Goal: Check status: Check status

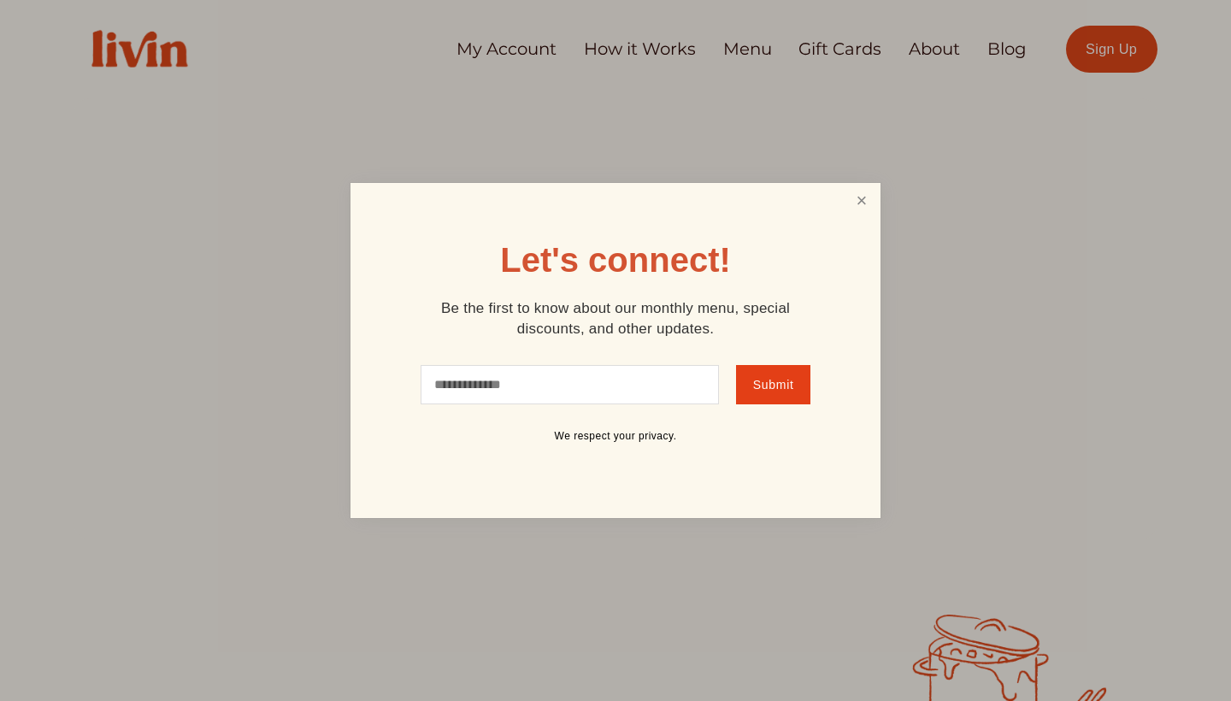
click at [855, 196] on link "Close" at bounding box center [862, 202] width 32 height 32
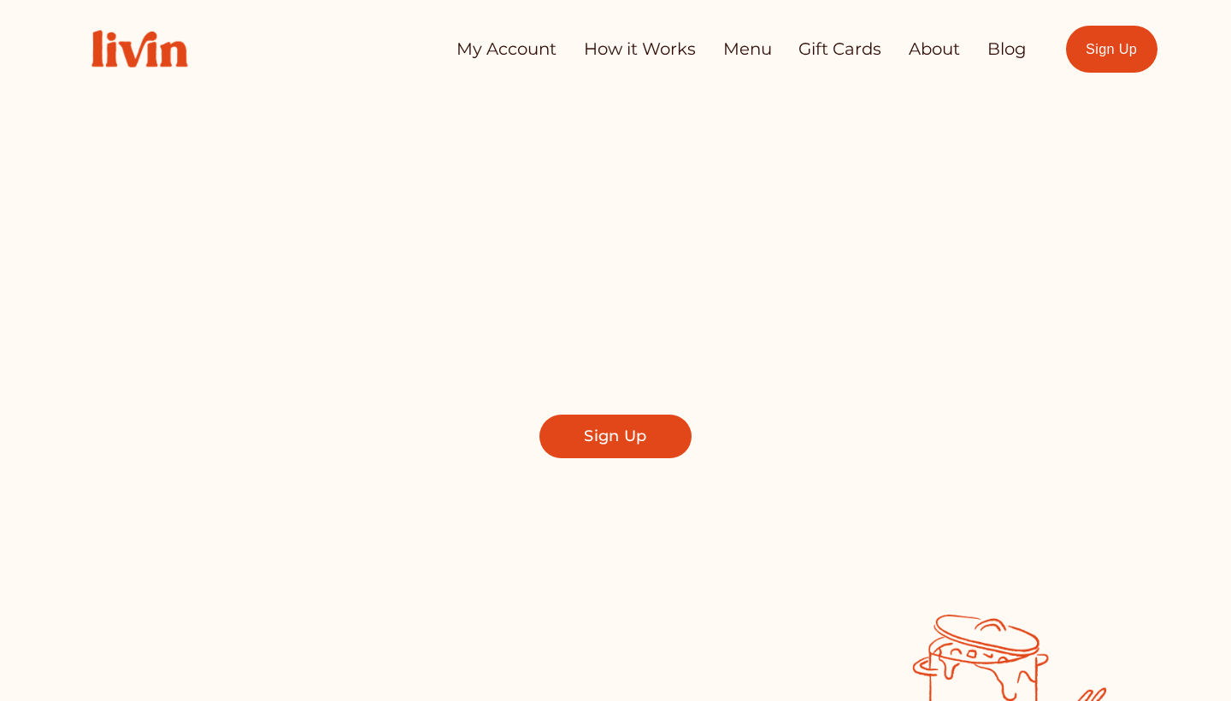
click at [533, 42] on link "My Account" at bounding box center [507, 48] width 100 height 33
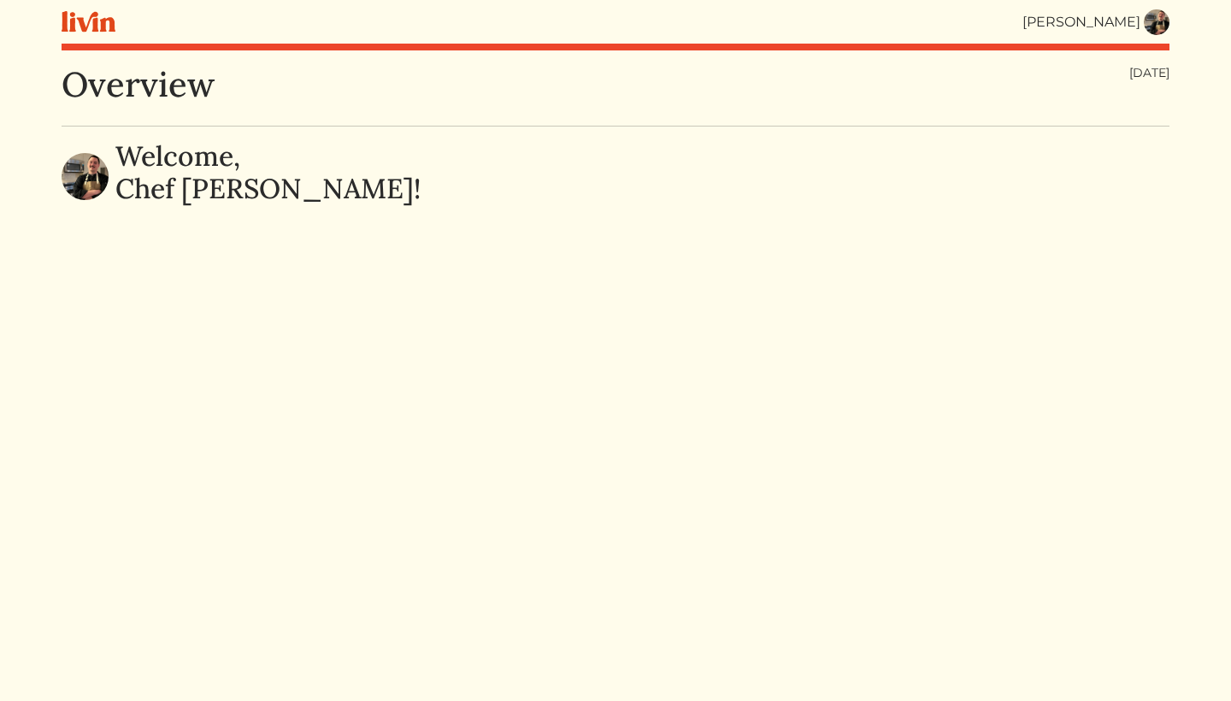
click at [1157, 21] on img at bounding box center [1157, 22] width 26 height 26
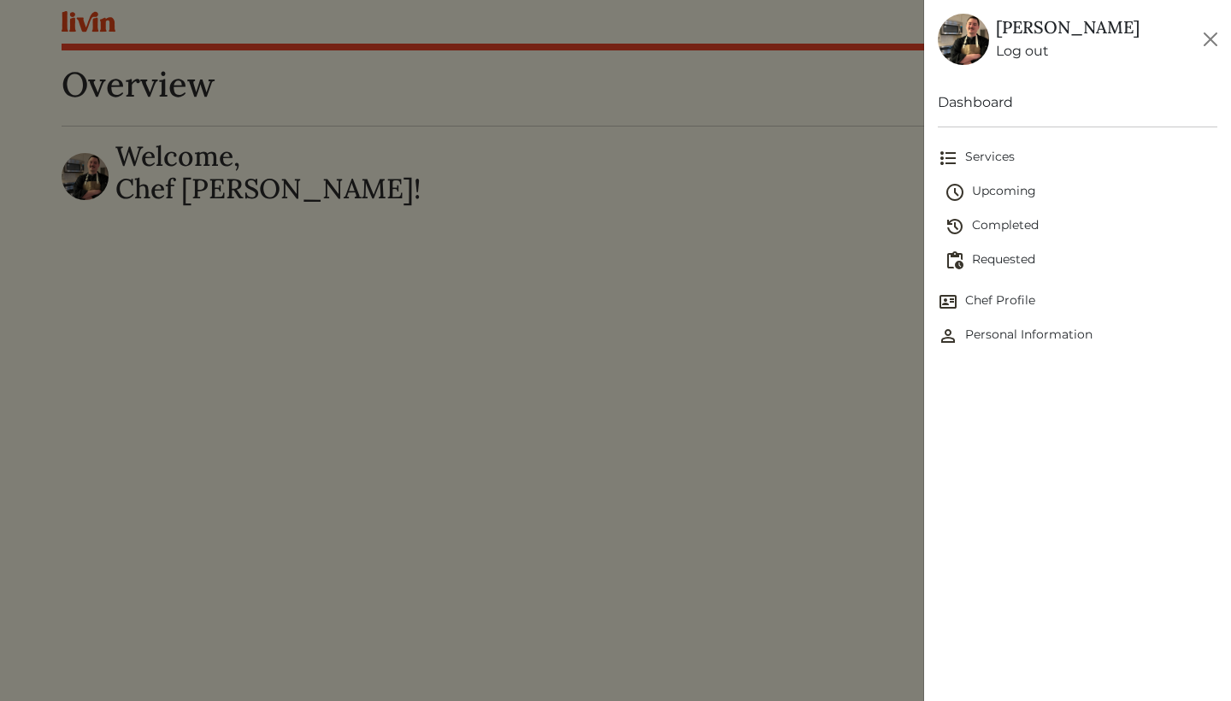
click at [1015, 187] on span "Upcoming" at bounding box center [1081, 192] width 273 height 21
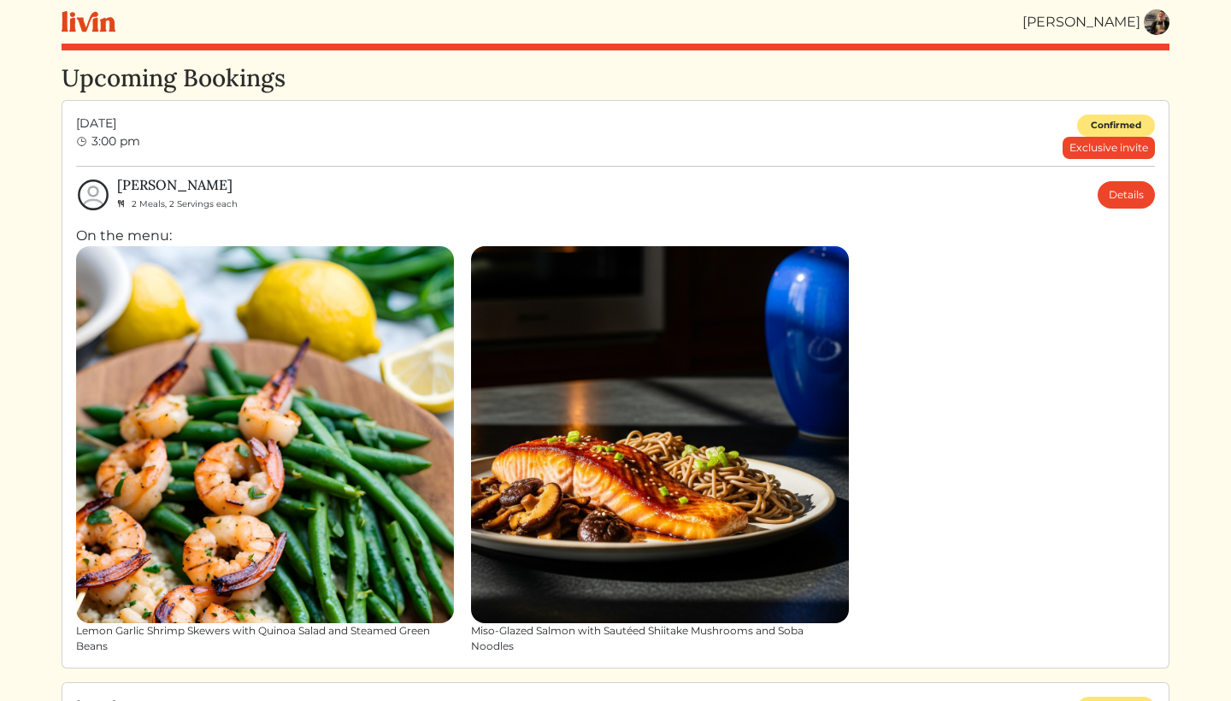
click at [1162, 22] on img at bounding box center [1157, 22] width 26 height 26
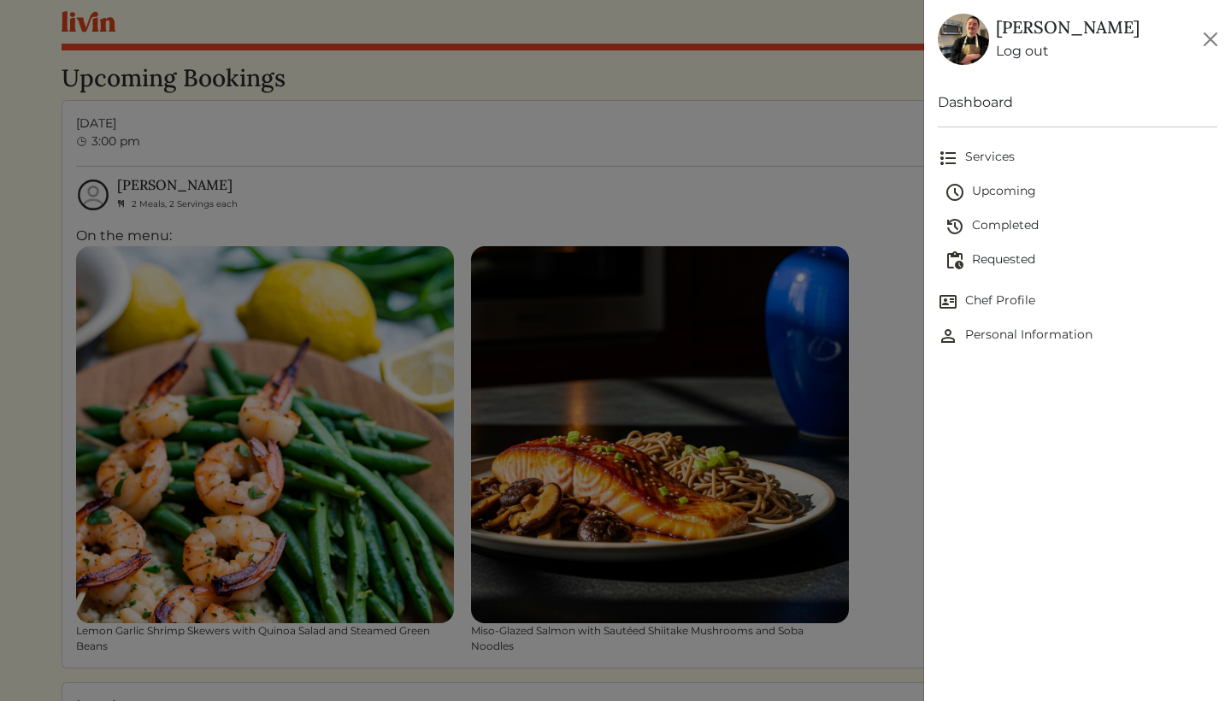
click at [1011, 257] on span "Requested" at bounding box center [1081, 261] width 273 height 21
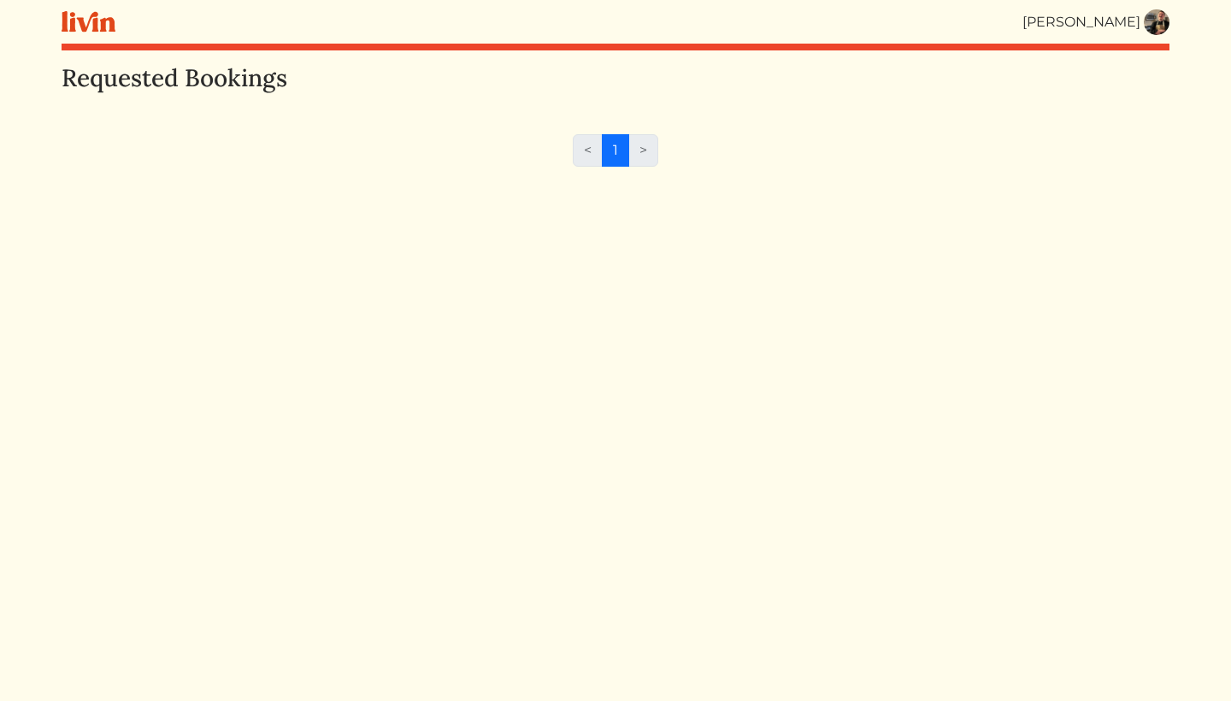
click at [1141, 22] on div "[PERSON_NAME]" at bounding box center [1096, 22] width 147 height 26
click at [1153, 22] on img at bounding box center [1157, 22] width 26 height 26
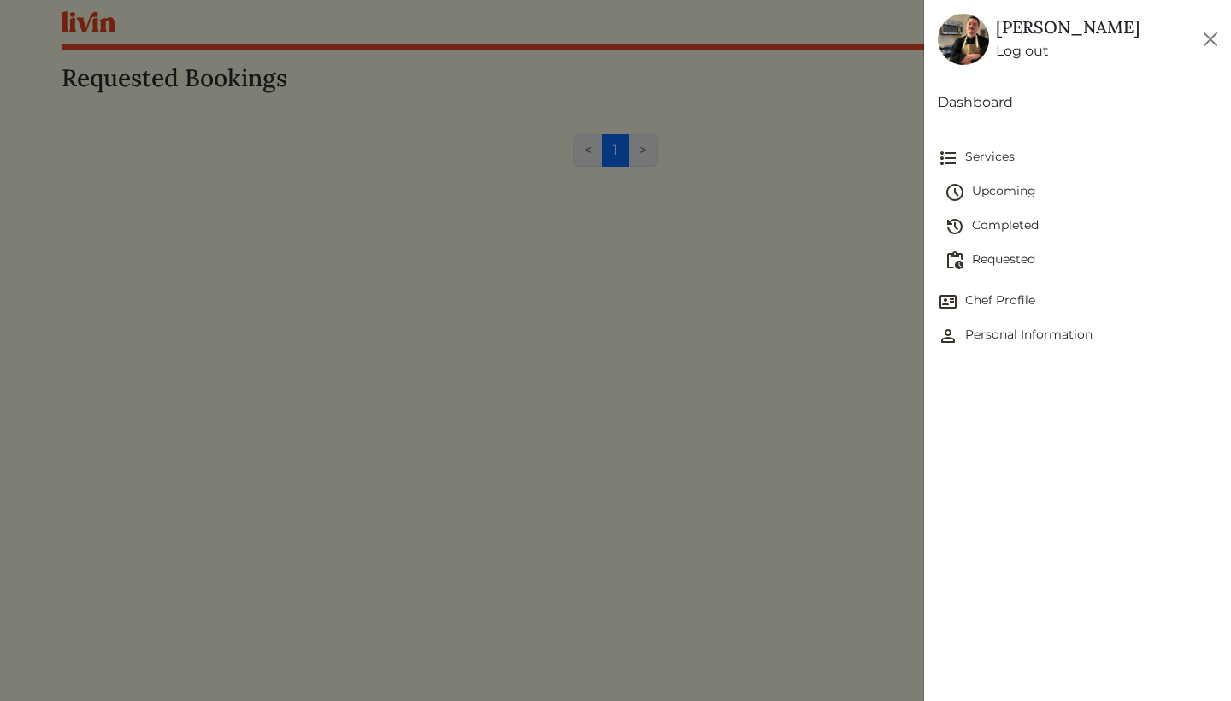
click at [1005, 192] on span "Upcoming" at bounding box center [1081, 192] width 273 height 21
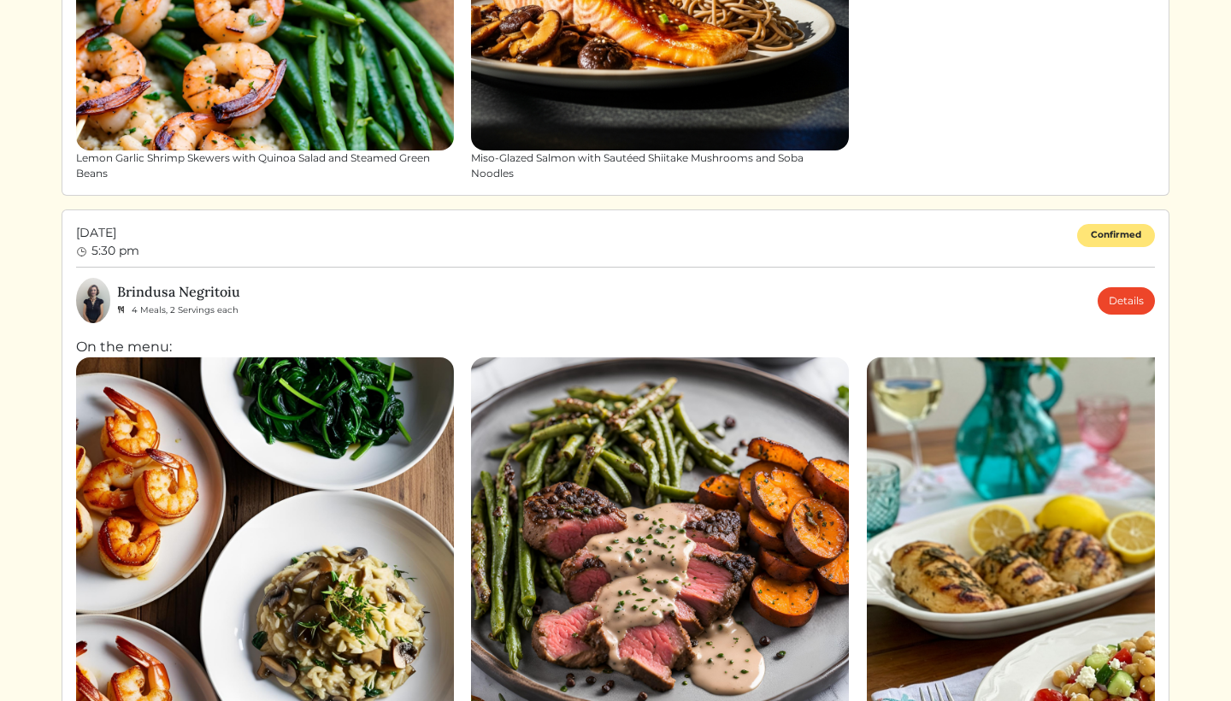
scroll to position [504, 0]
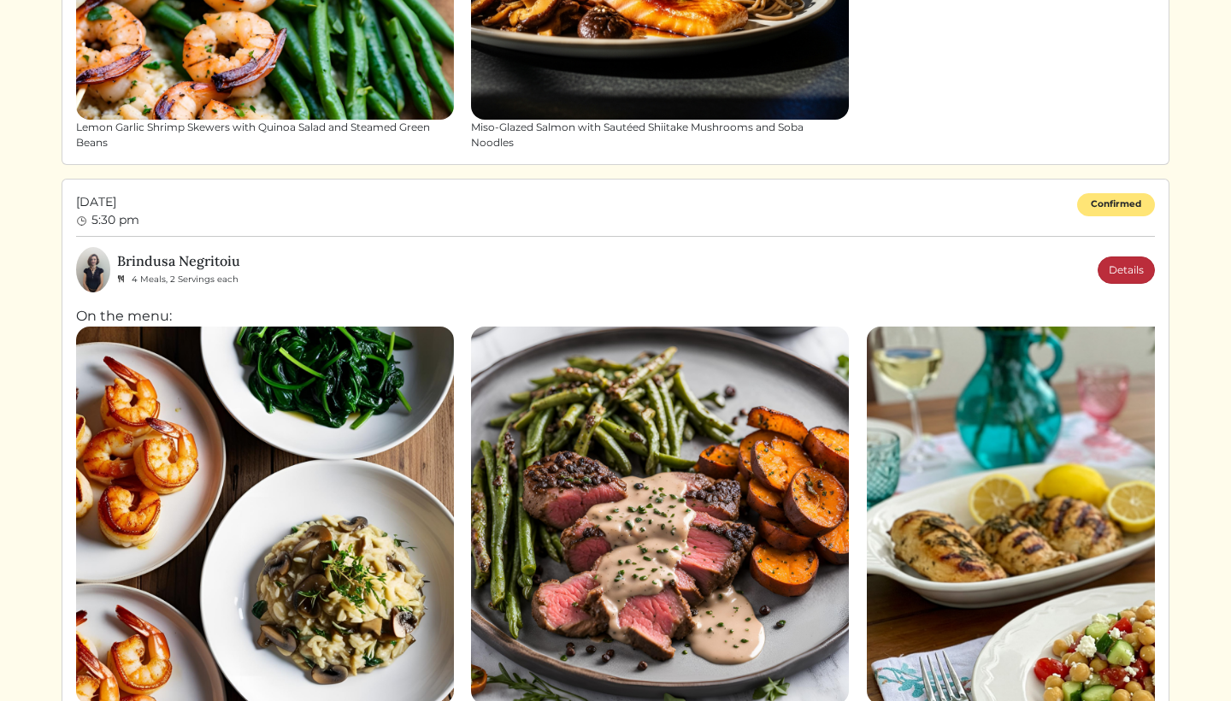
click at [1105, 277] on link "Details" at bounding box center [1126, 269] width 57 height 27
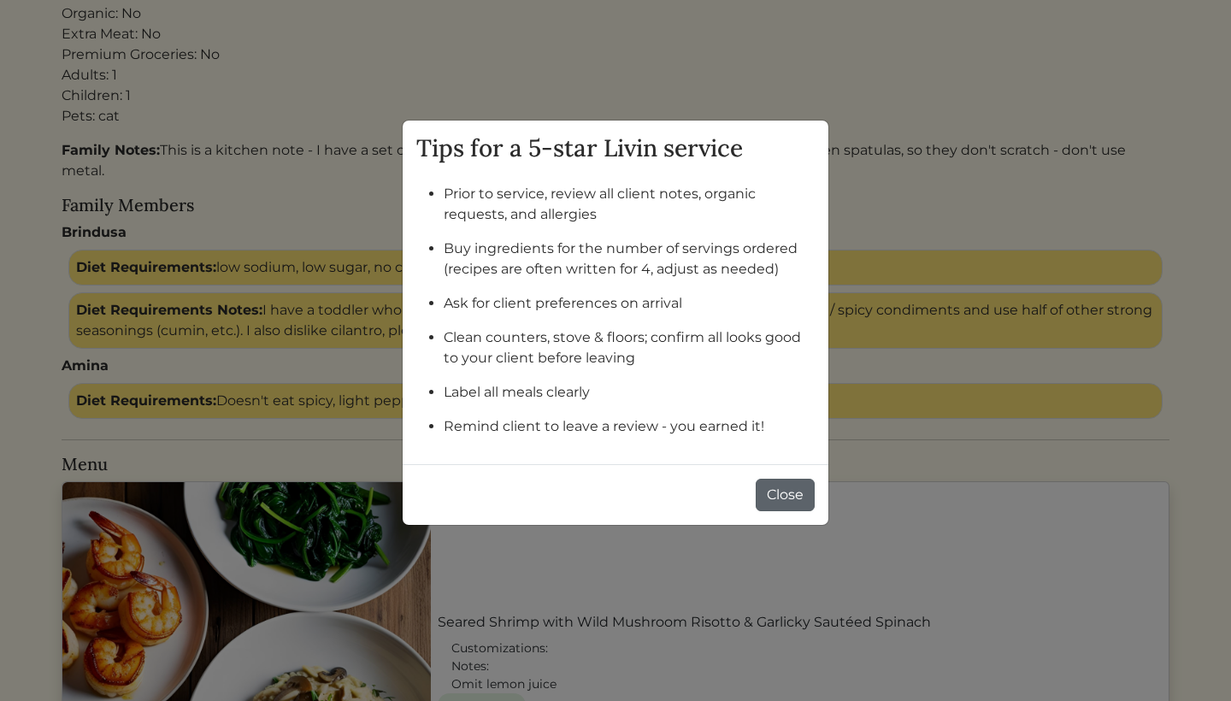
click at [757, 492] on button "Close" at bounding box center [785, 495] width 59 height 32
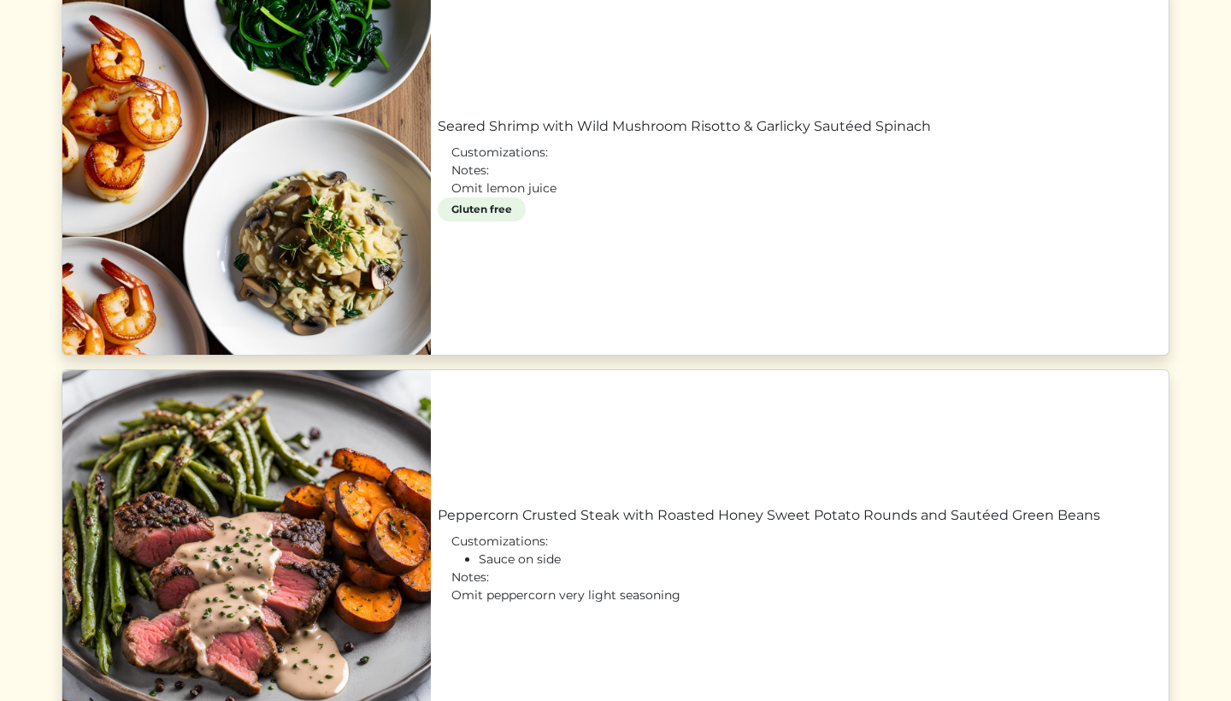
scroll to position [943, 0]
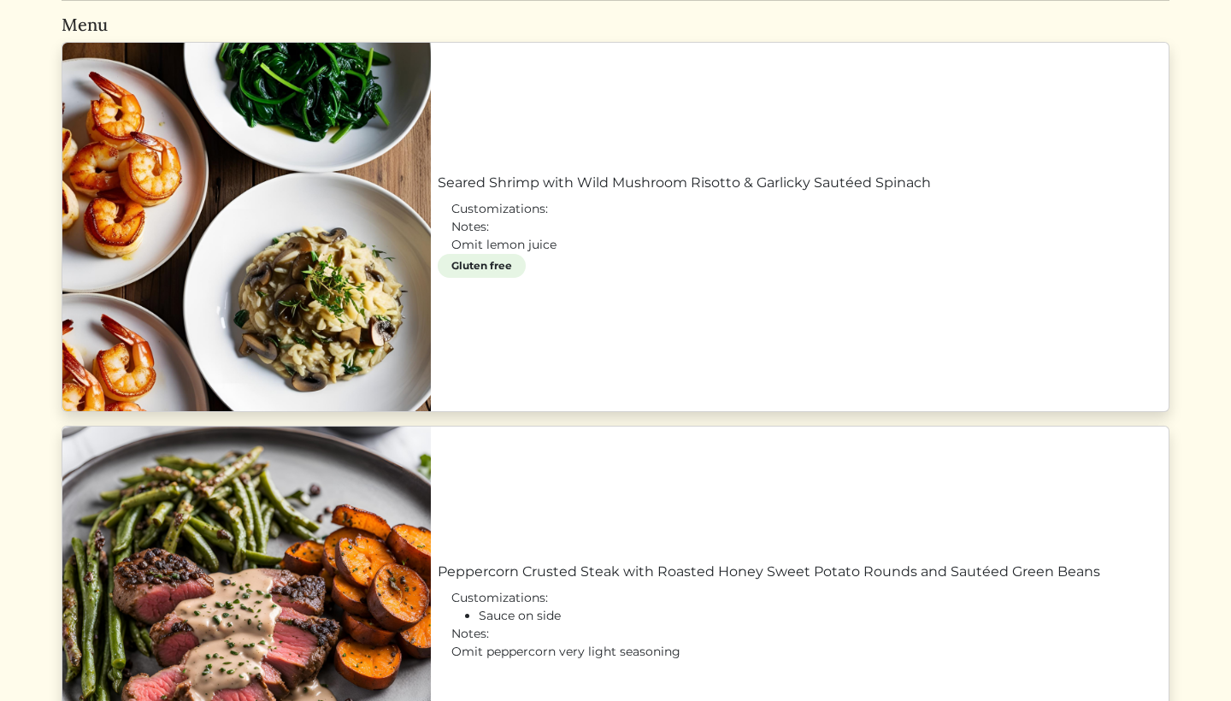
click at [710, 193] on link "Seared Shrimp with Wild Mushroom Risotto & Garlicky Sautéed Spinach" at bounding box center [800, 183] width 724 height 21
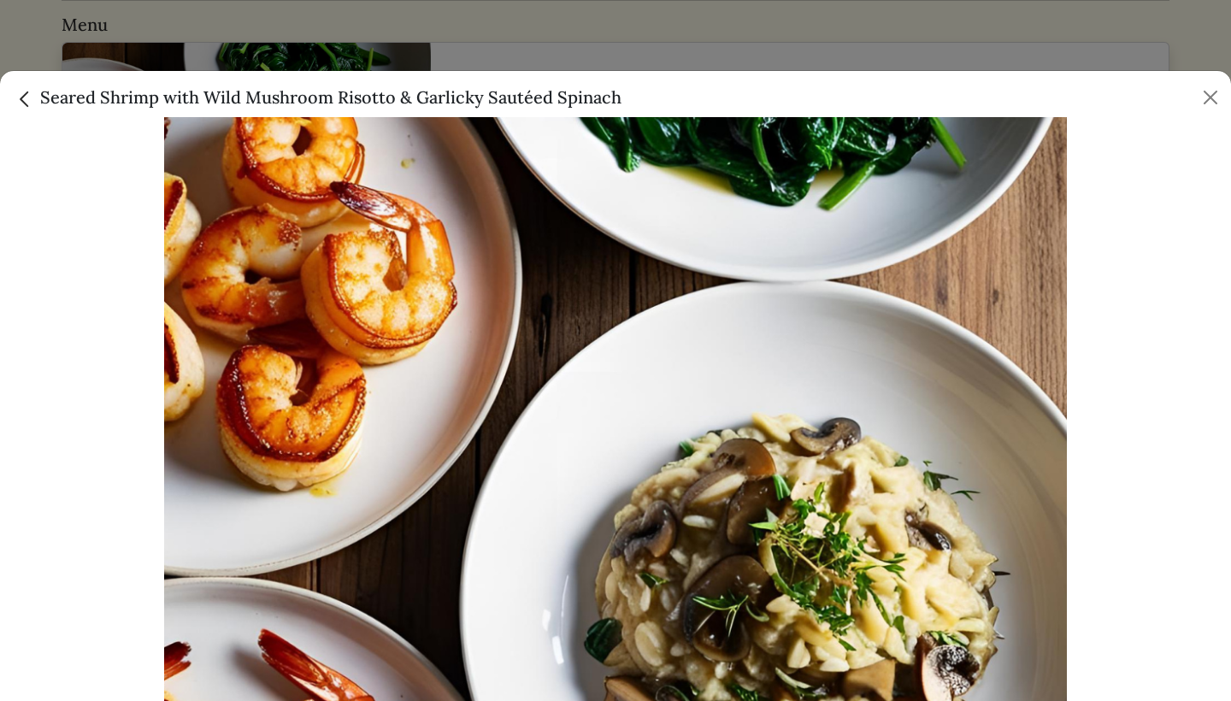
scroll to position [68, 0]
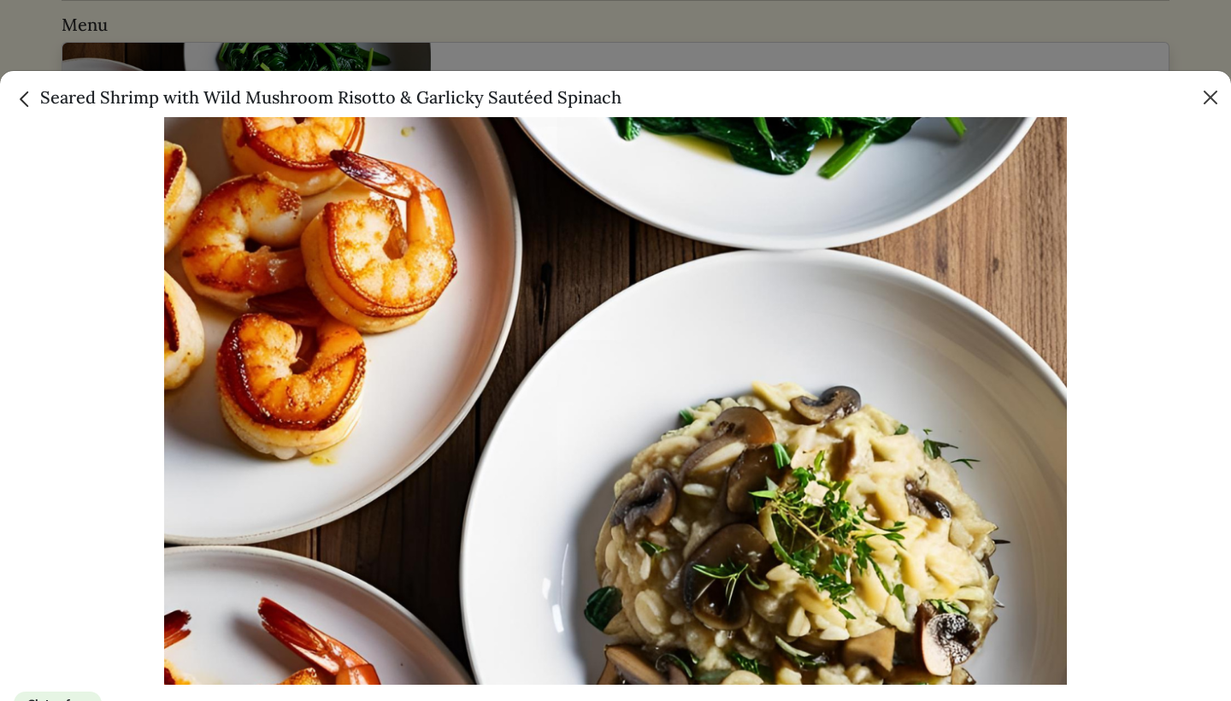
click at [1217, 98] on button "Close" at bounding box center [1210, 97] width 27 height 27
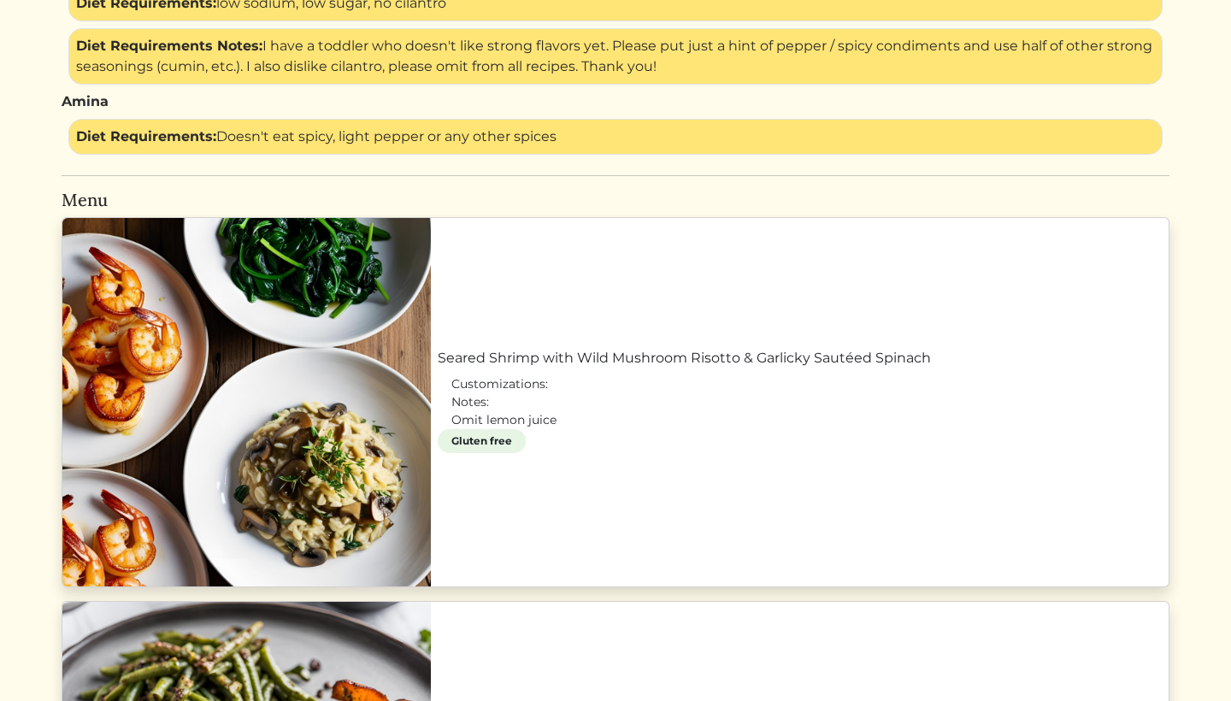
scroll to position [771, 0]
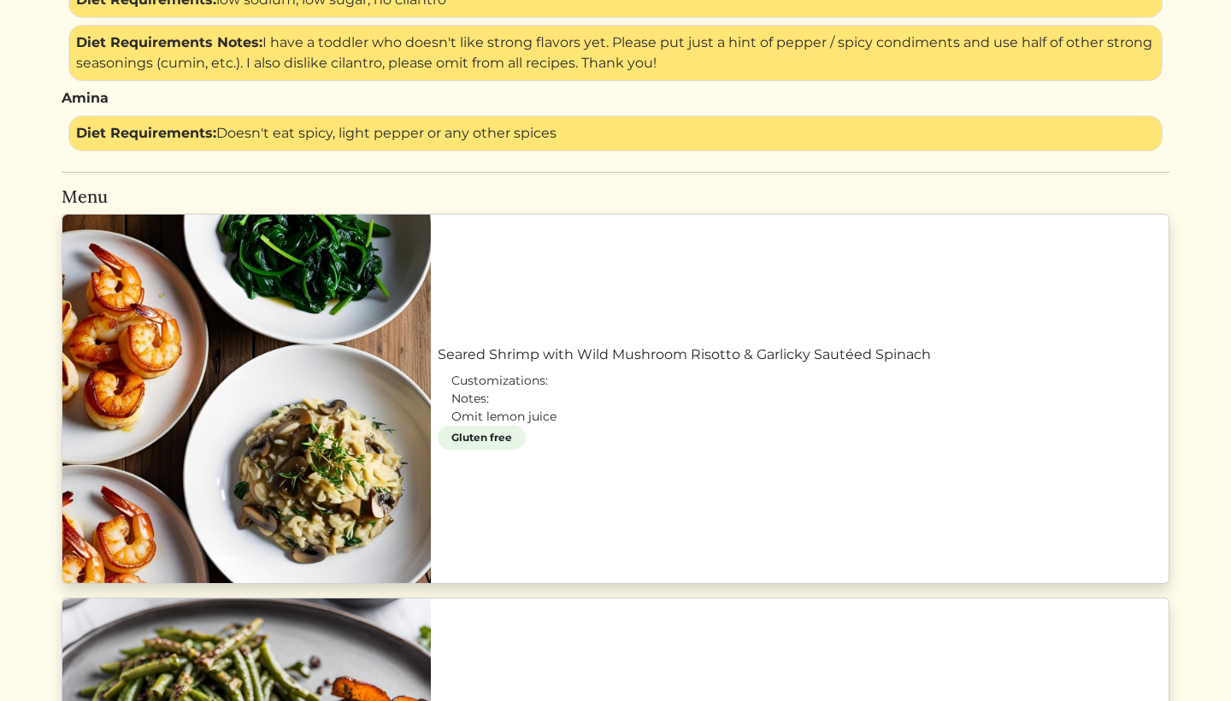
click at [438, 345] on link "Seared Shrimp with Wild Mushroom Risotto & Garlicky Sautéed Spinach" at bounding box center [800, 355] width 724 height 21
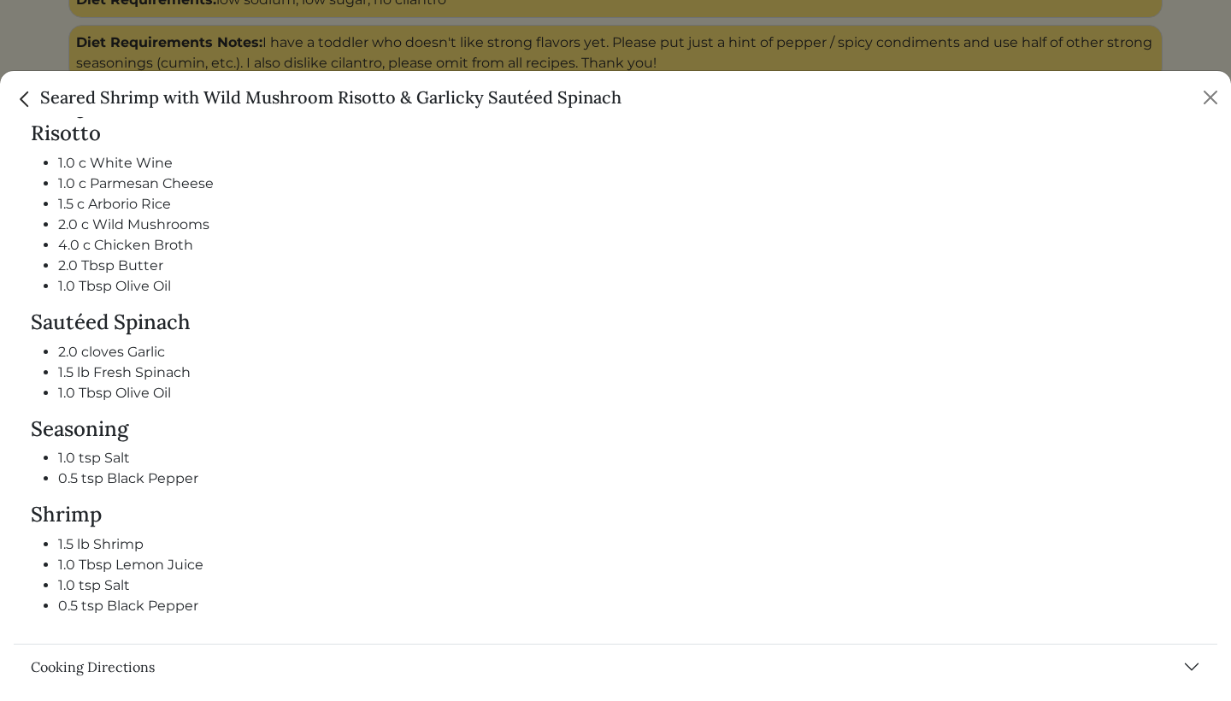
scroll to position [805, 0]
click at [1221, 92] on button "Close" at bounding box center [1210, 97] width 27 height 27
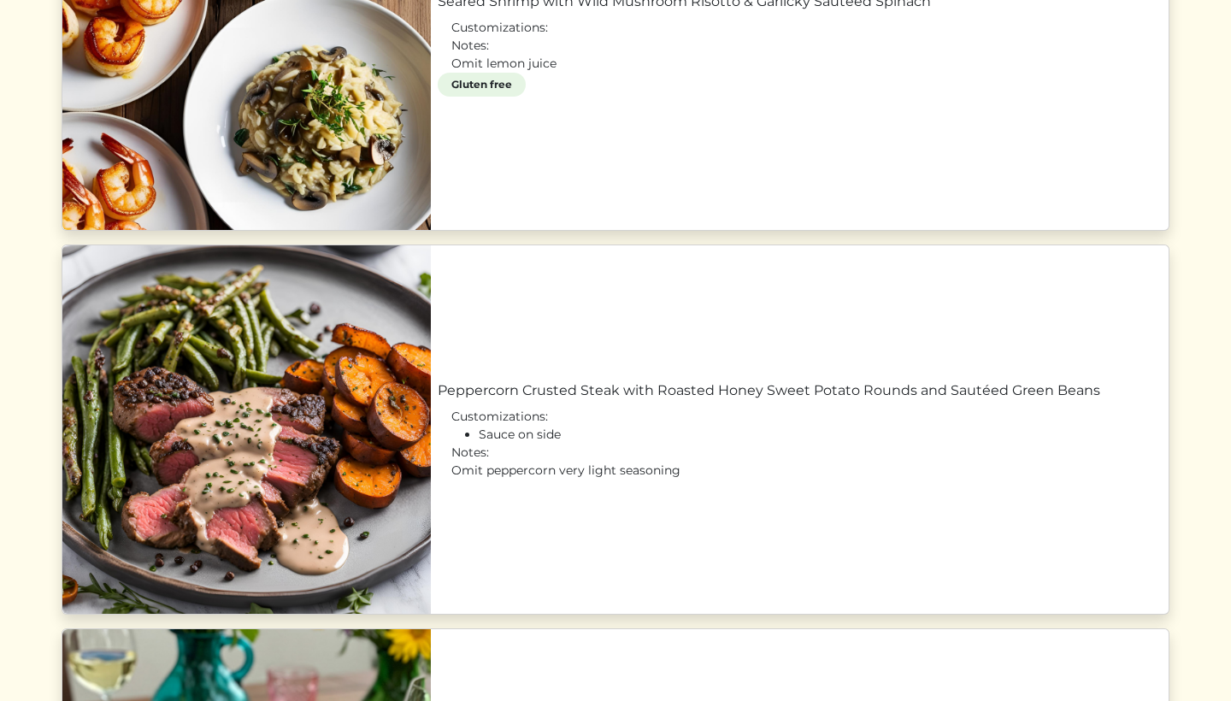
scroll to position [1130, 0]
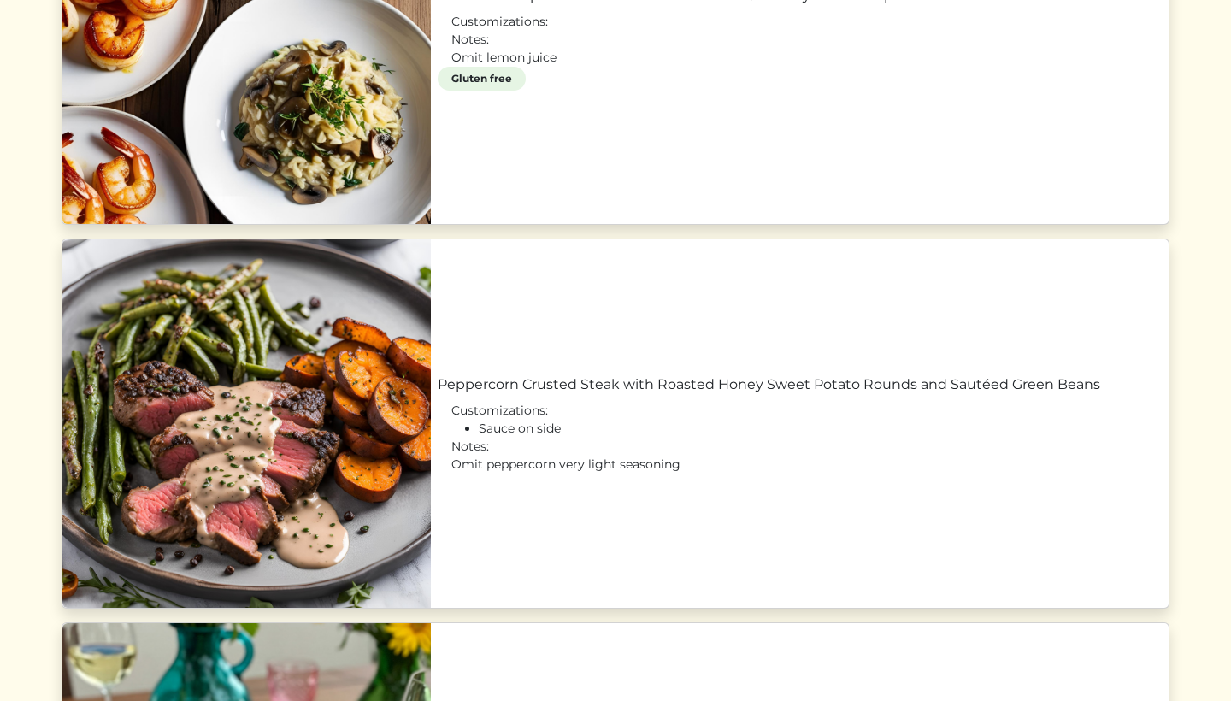
click at [746, 395] on link "Peppercorn Crusted Steak with Roasted Honey Sweet Potato Rounds and Sautéed Gre…" at bounding box center [800, 384] width 724 height 21
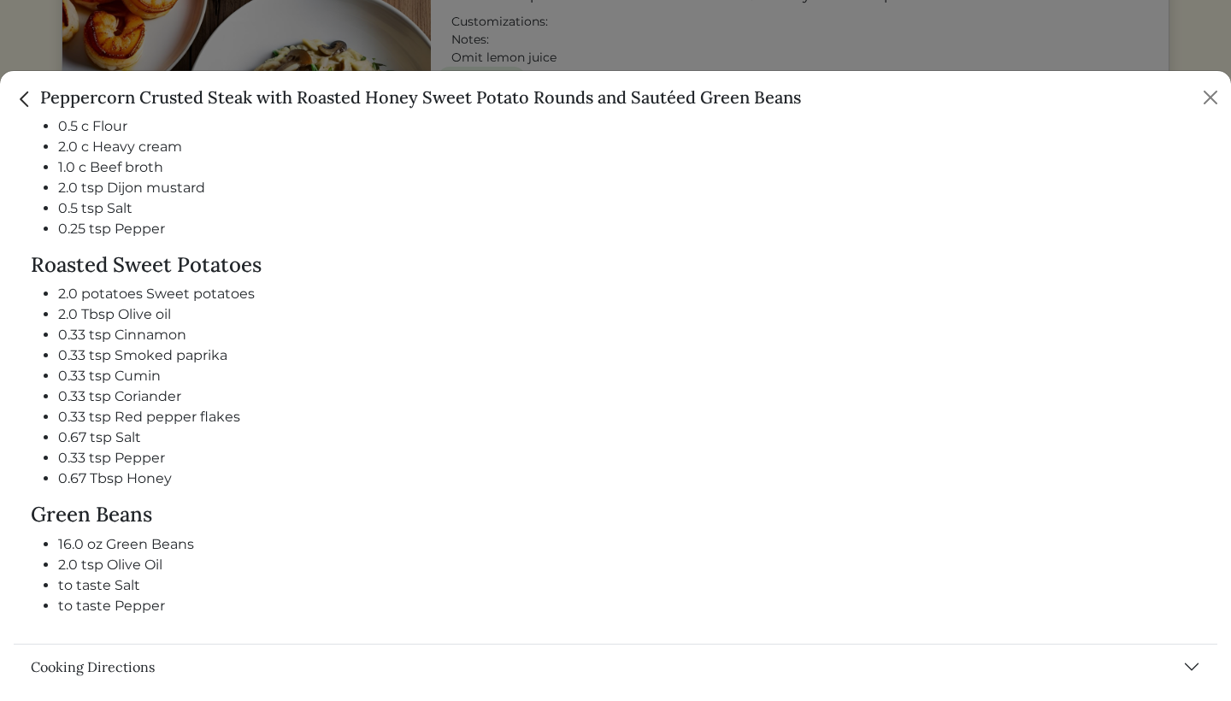
scroll to position [976, 0]
click at [1213, 97] on button "Close" at bounding box center [1210, 97] width 27 height 27
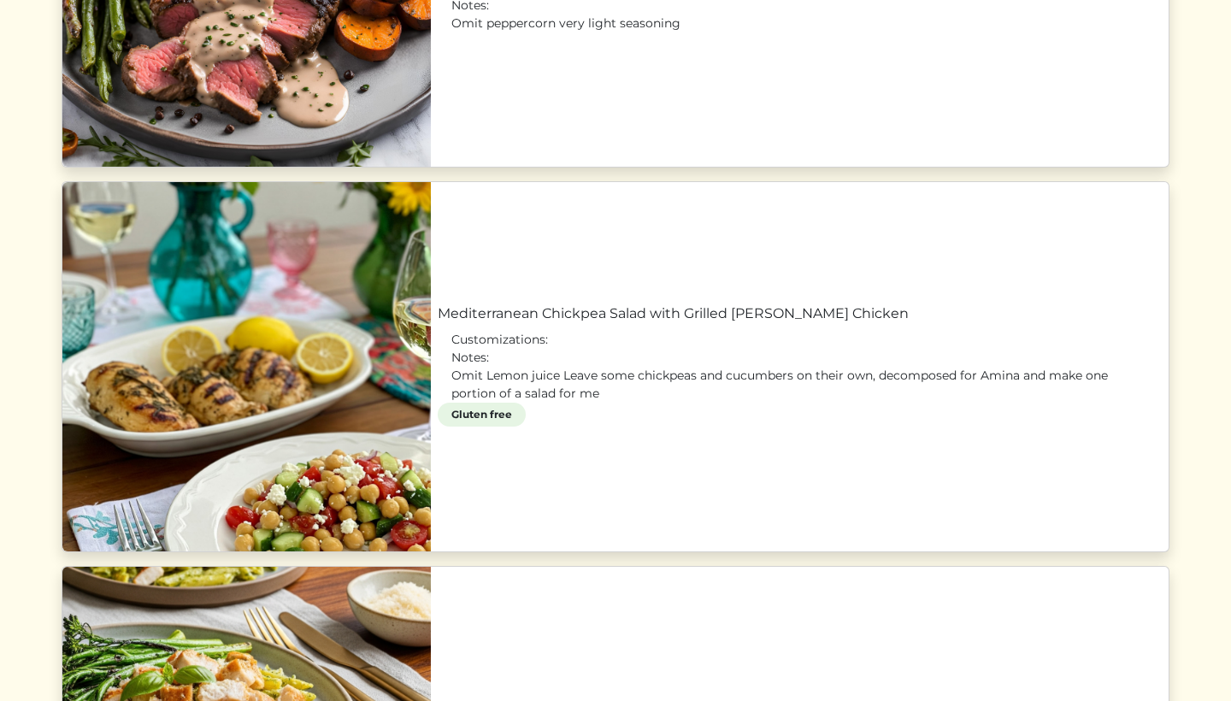
scroll to position [1574, 0]
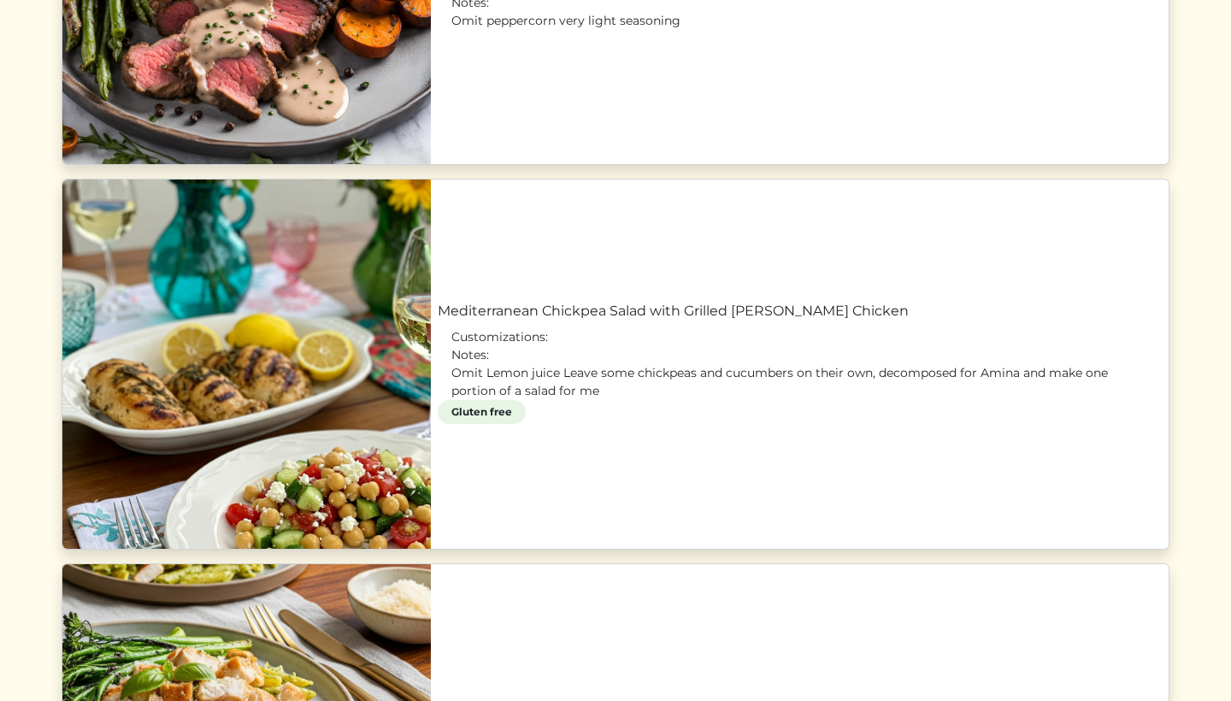
click at [775, 321] on link "Mediterranean Chickpea Salad with Grilled [PERSON_NAME] Chicken" at bounding box center [800, 311] width 724 height 21
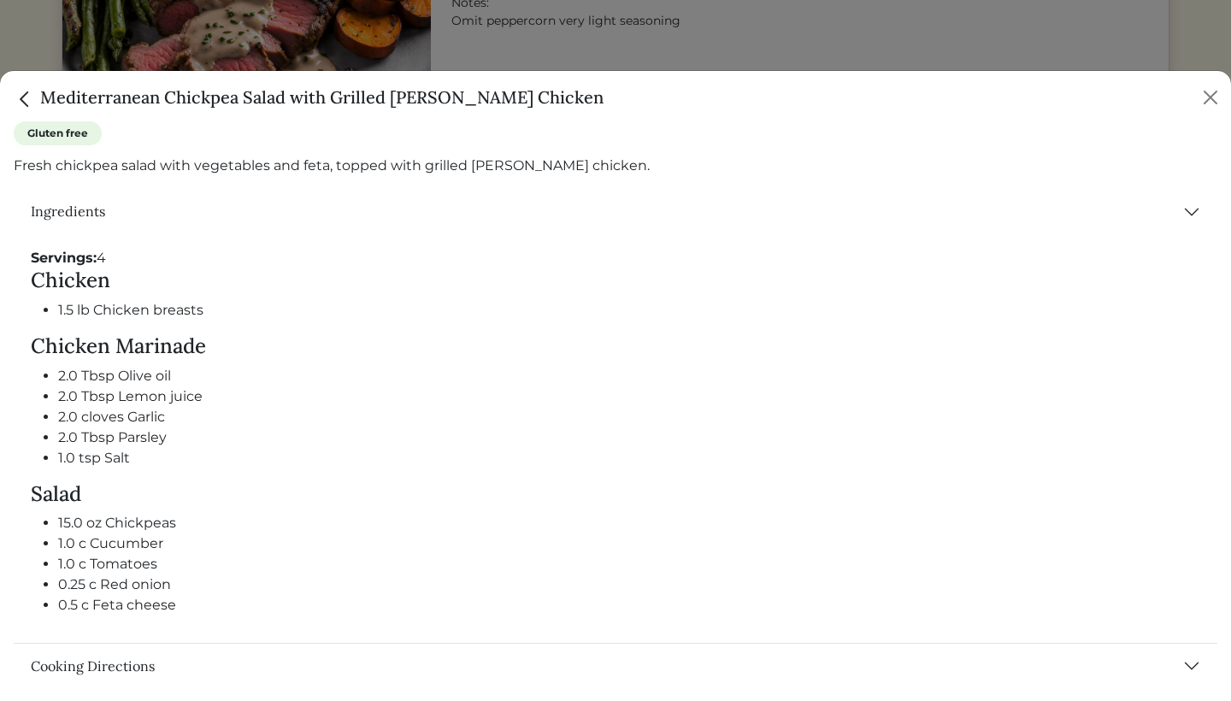
scroll to position [638, 0]
click at [1211, 101] on button "Close" at bounding box center [1210, 97] width 27 height 27
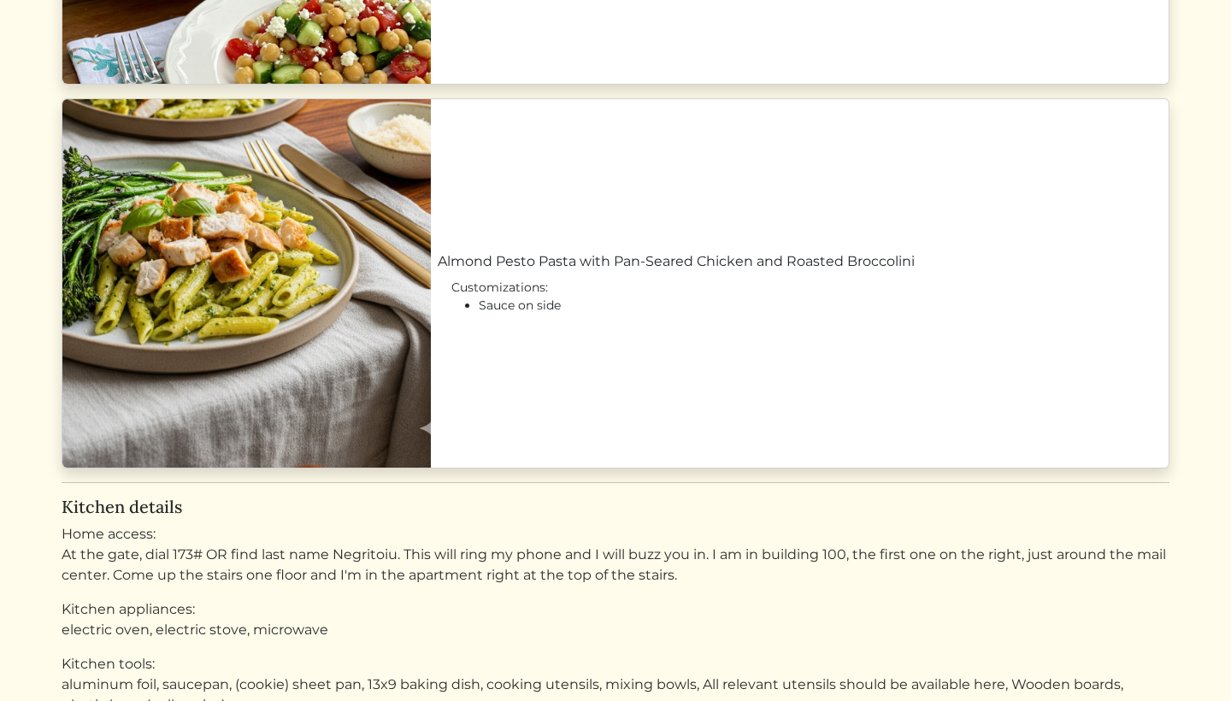
scroll to position [2059, 0]
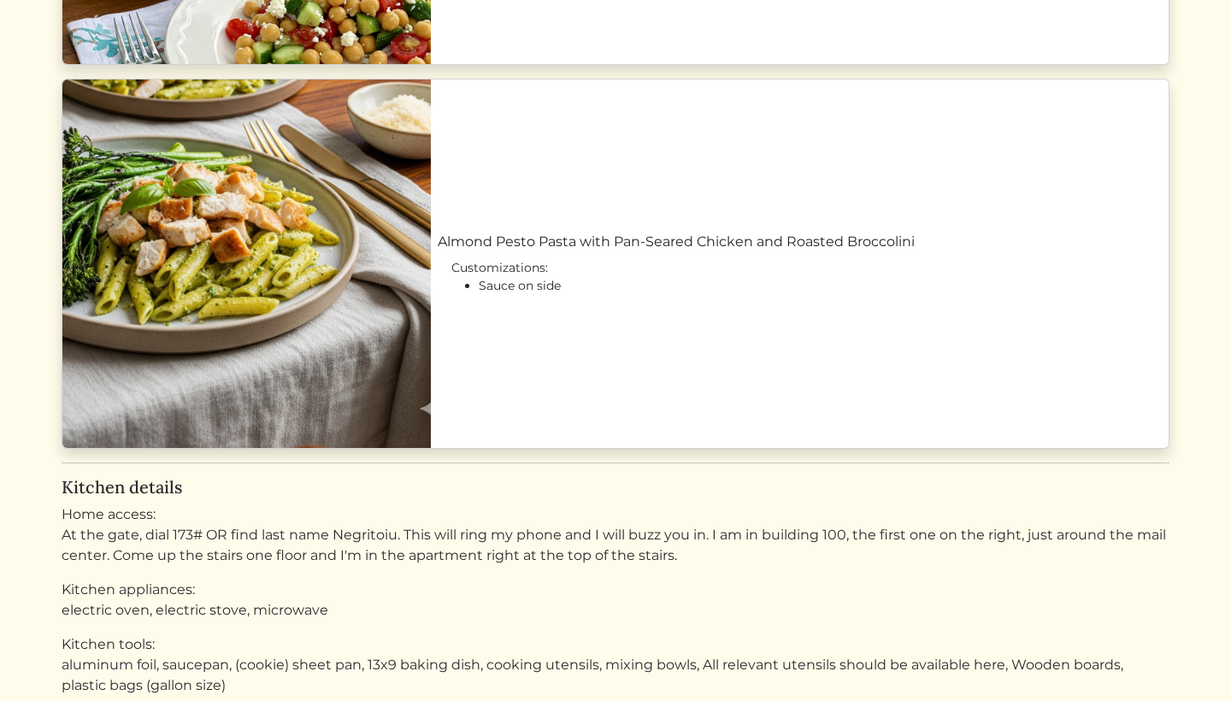
click at [916, 252] on link "Almond Pesto Pasta with Pan-Seared Chicken and Roasted Broccolini" at bounding box center [800, 242] width 724 height 21
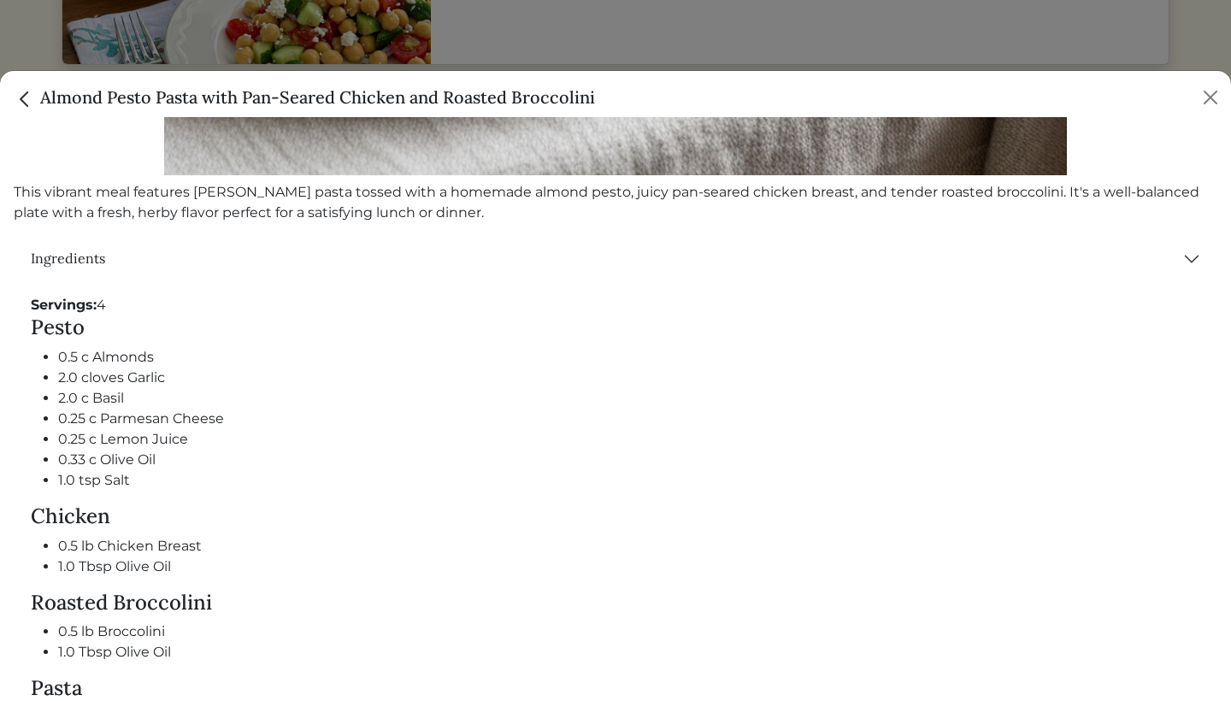
scroll to position [577, 0]
